Goal: Entertainment & Leisure: Browse casually

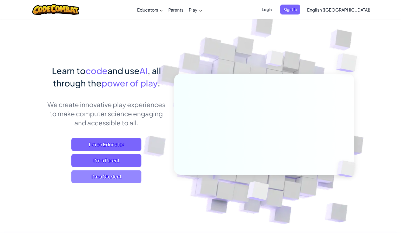
click at [105, 174] on span "I'm a Student" at bounding box center [106, 177] width 70 height 13
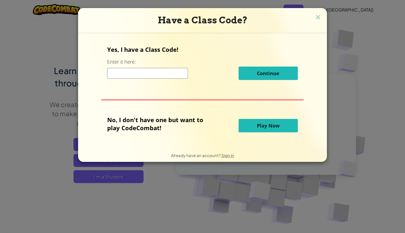
click at [247, 123] on button "Play Now" at bounding box center [267, 125] width 59 height 13
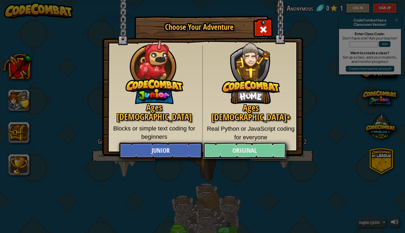
click at [243, 146] on link "Original" at bounding box center [244, 151] width 83 height 16
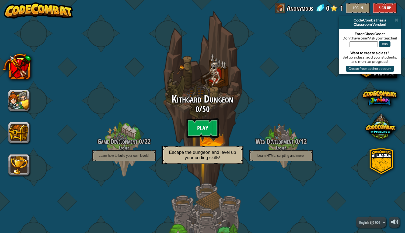
click at [199, 126] on btn "Play" at bounding box center [202, 128] width 32 height 19
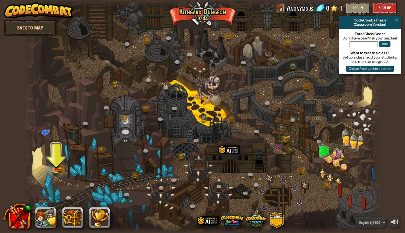
click at [58, 171] on div at bounding box center [55, 170] width 7 height 7
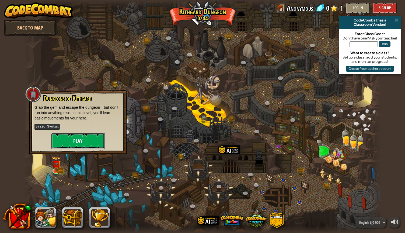
click at [72, 143] on button "Play" at bounding box center [78, 141] width 54 height 16
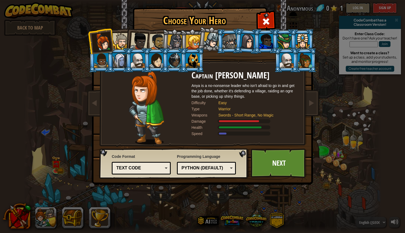
click at [172, 62] on div at bounding box center [174, 60] width 14 height 15
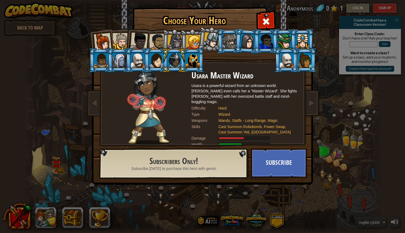
click at [99, 34] on div at bounding box center [103, 42] width 18 height 18
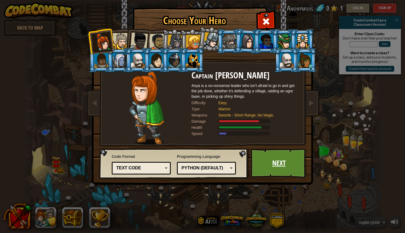
click at [291, 165] on link "Next" at bounding box center [278, 164] width 56 height 30
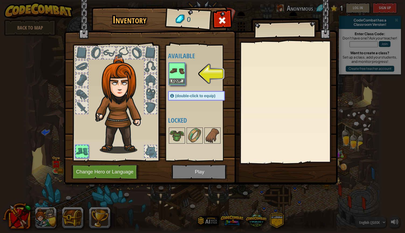
click at [173, 76] on img at bounding box center [176, 70] width 15 height 15
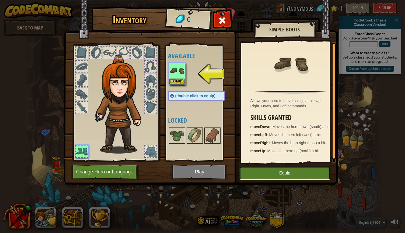
click at [293, 169] on button "Equip" at bounding box center [284, 173] width 91 height 13
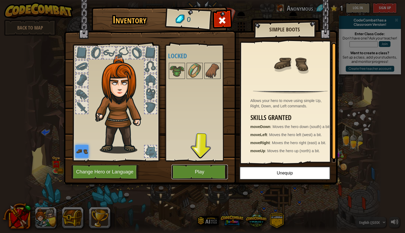
click at [197, 173] on button "Play" at bounding box center [199, 172] width 56 height 15
